Goal: Task Accomplishment & Management: Use online tool/utility

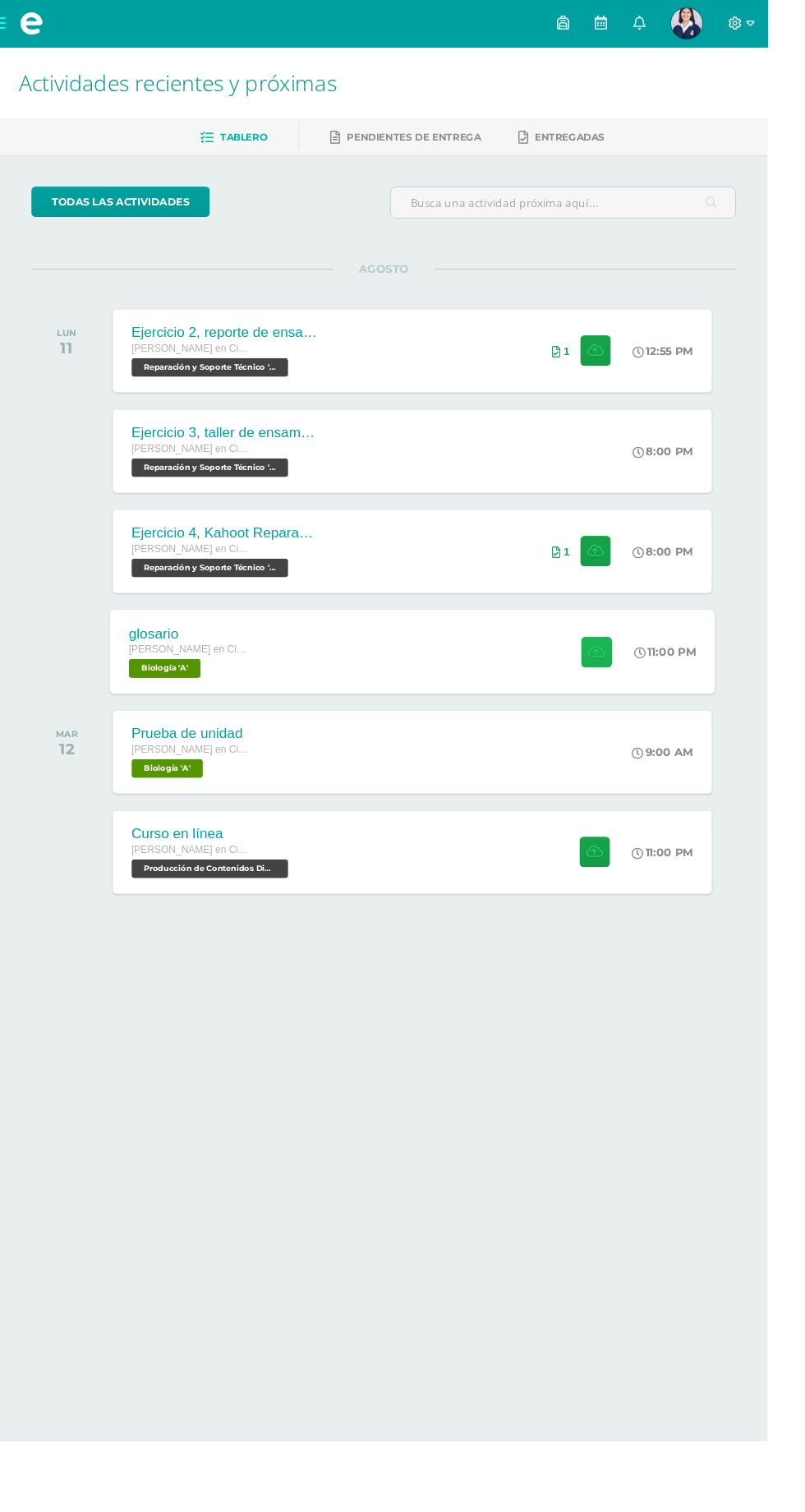
click at [622, 683] on icon at bounding box center [625, 683] width 17 height 14
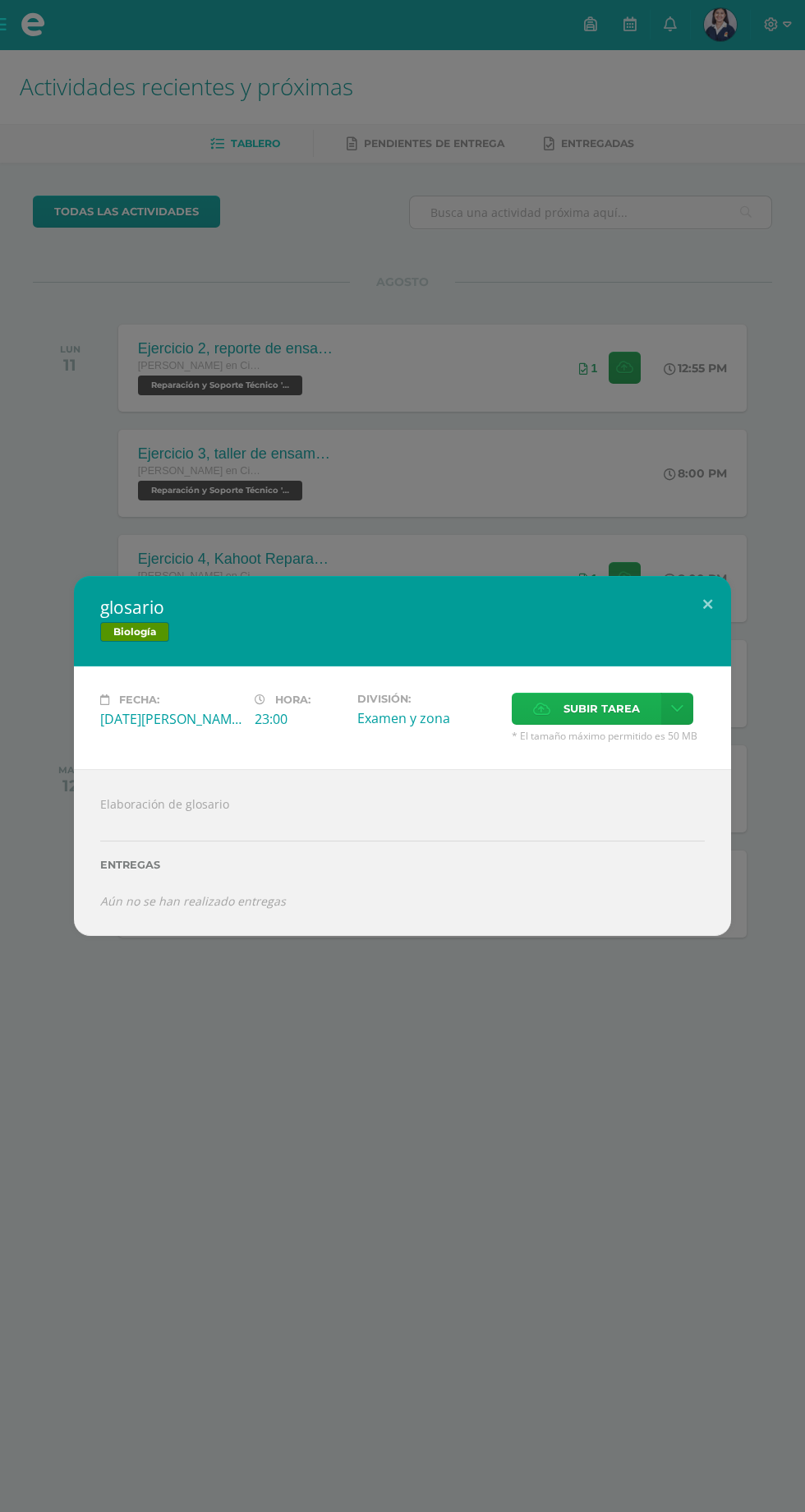
click at [559, 707] on label "Subir tarea" at bounding box center [587, 708] width 150 height 32
click at [0, 0] on input "Subir tarea" at bounding box center [0, 0] width 0 height 0
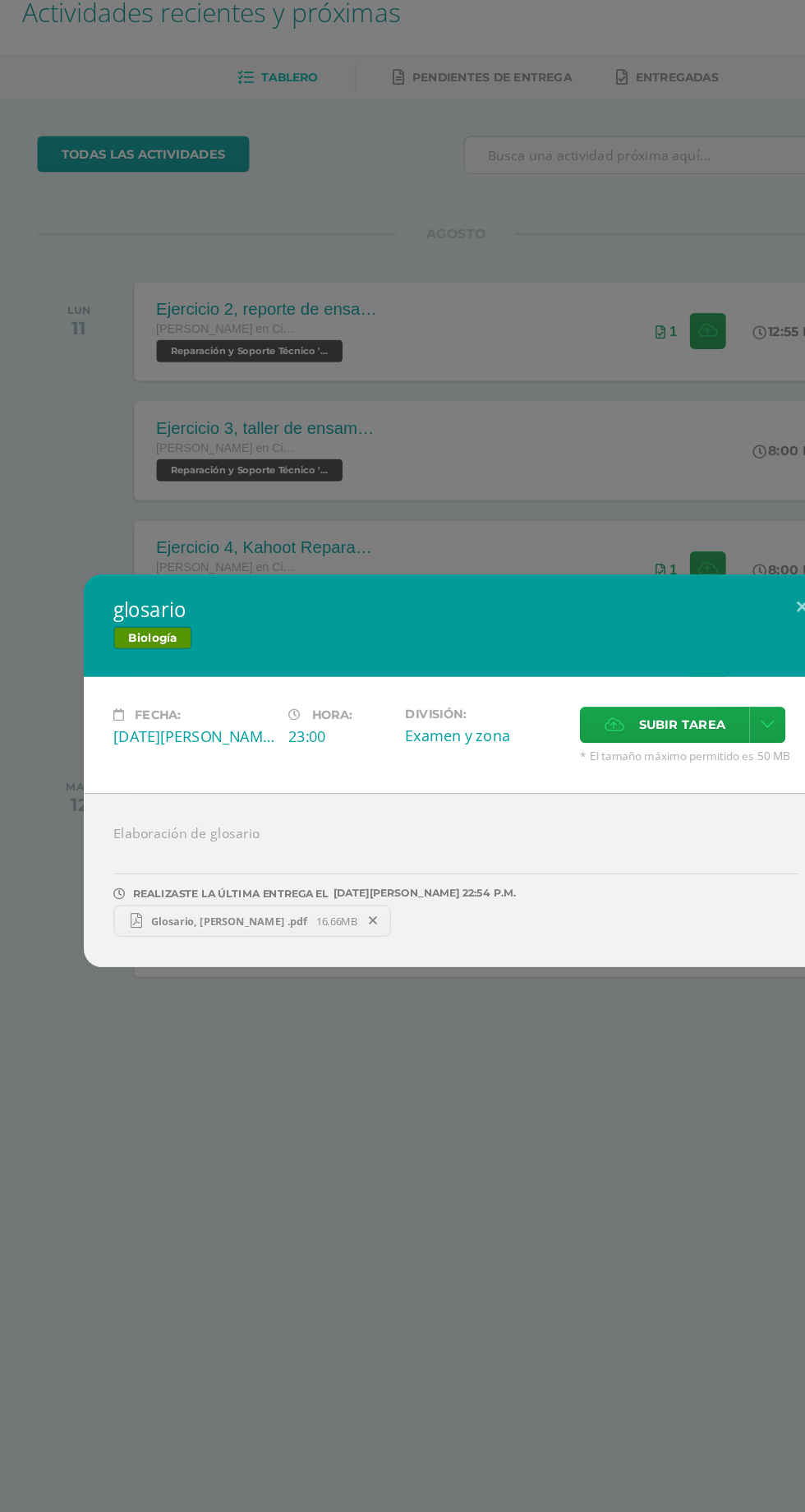
click at [608, 1082] on div "glosario Biología Fecha: Lunes 11 de Agosto Hora: 23:00 División: Examen y zona…" at bounding box center [402, 756] width 805 height 1512
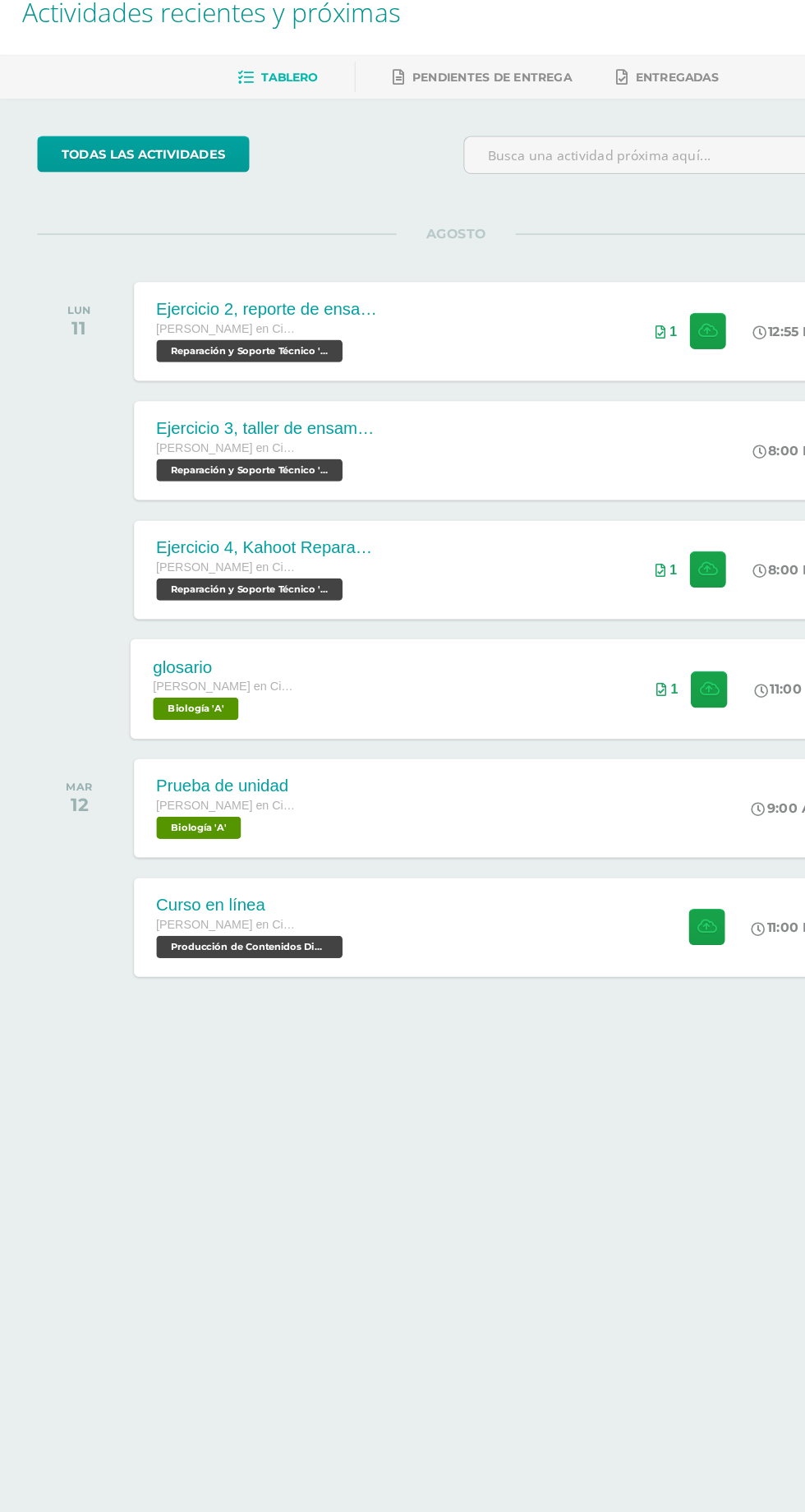
click at [389, 673] on div "glosario Quinto Quinto Bachillerato en Ciencias y Letras con Orientación en Com…" at bounding box center [432, 683] width 635 height 88
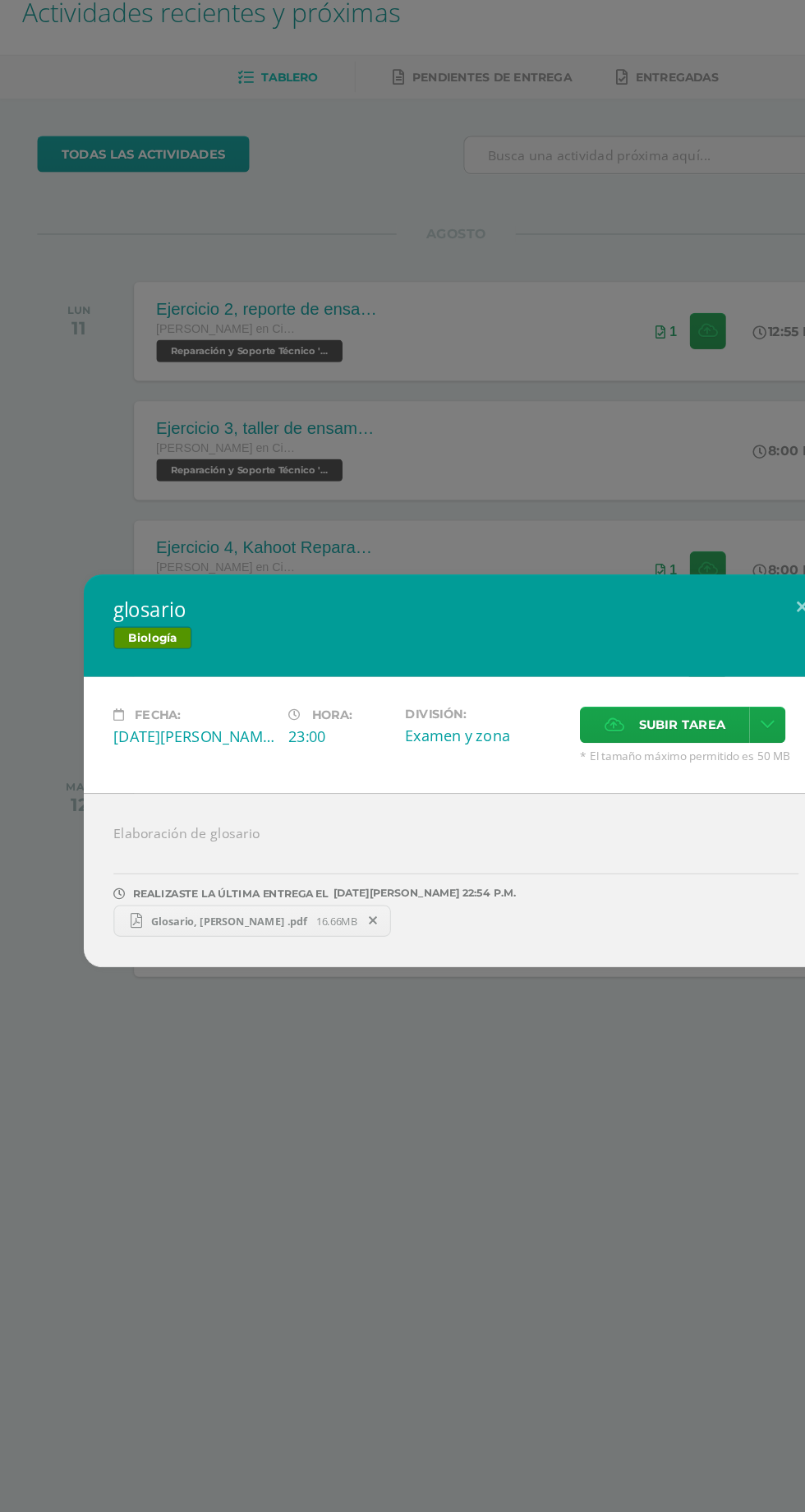
click at [175, 887] on span "Glosario, Renata Estumer .pdf" at bounding box center [202, 889] width 154 height 13
click at [228, 883] on span "Glosario, Renata Estumer .pdf" at bounding box center [202, 889] width 154 height 13
click at [538, 1125] on div "glosario Biología Fecha: Lunes 11 de Agosto Hora: 23:00 División: Examen y zona…" at bounding box center [402, 756] width 805 height 1512
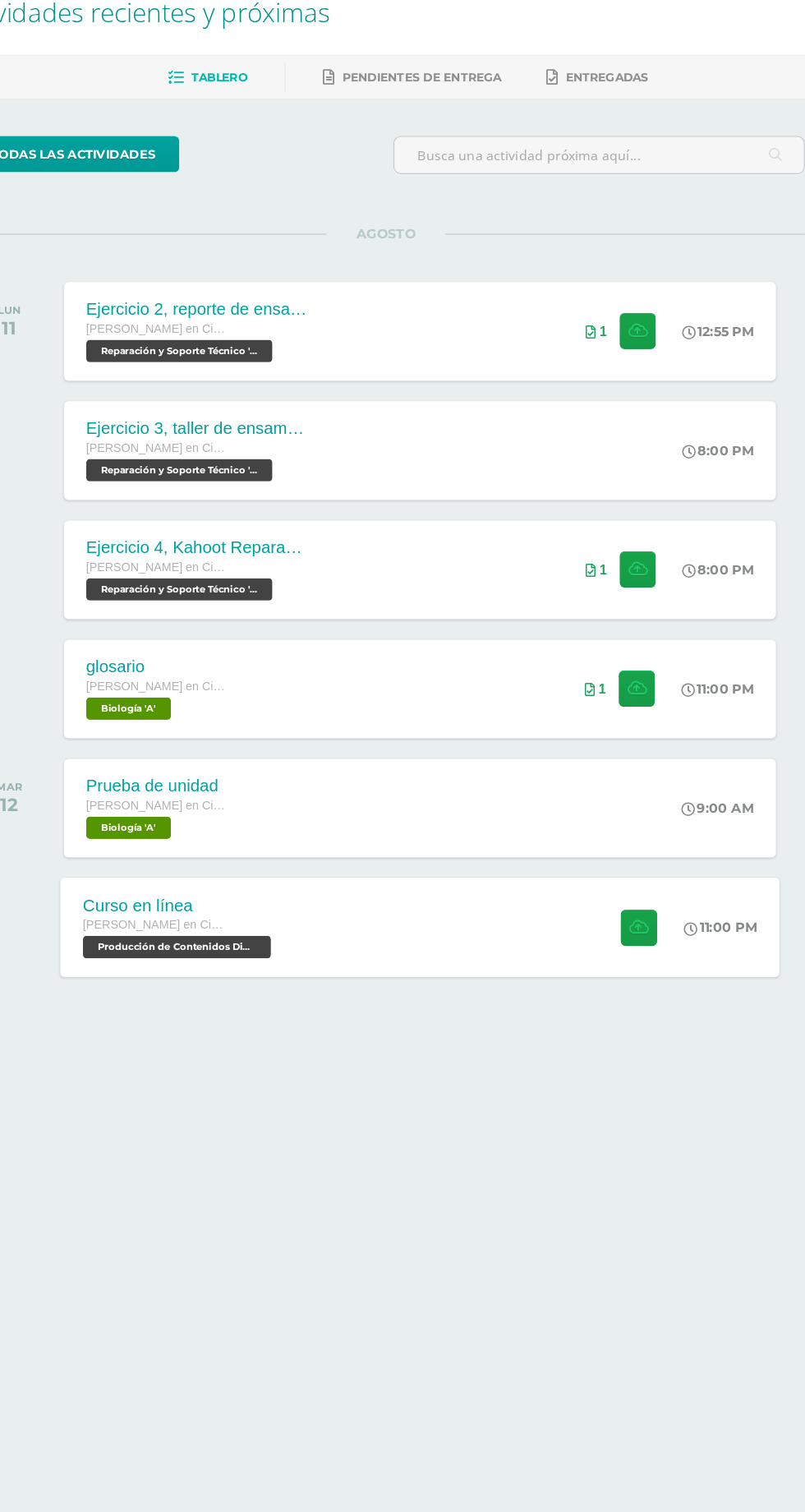
click at [448, 901] on div "Curso en línea Quinto Quinto Bachillerato en Ciencias y Letras con Orientación …" at bounding box center [432, 892] width 635 height 88
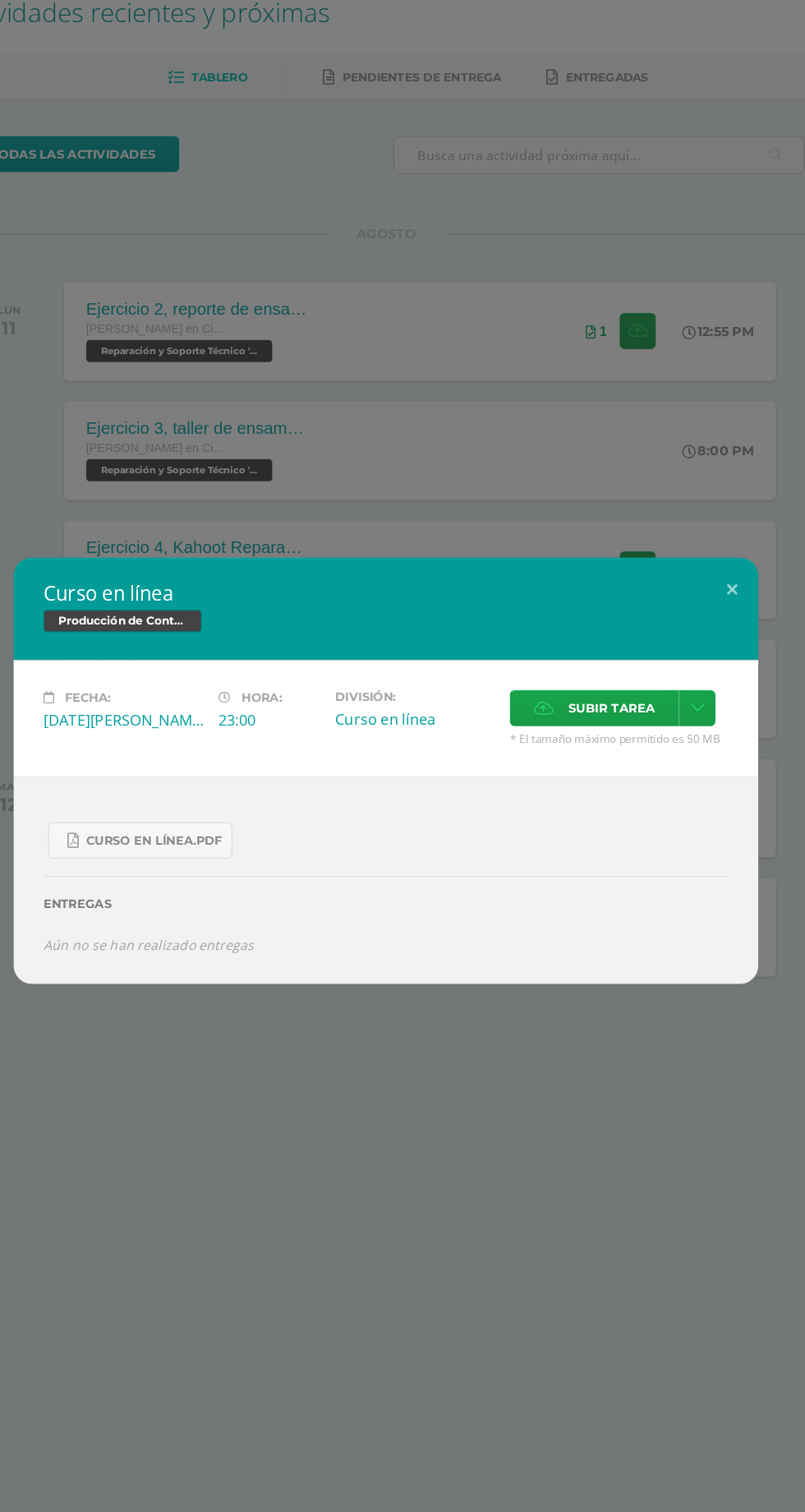
click at [438, 1058] on div "Curso en línea Producción de Contenidos Digitales Fecha: Martes 12 de Agosto Ho…" at bounding box center [402, 756] width 805 height 1512
